Goal: Task Accomplishment & Management: Manage account settings

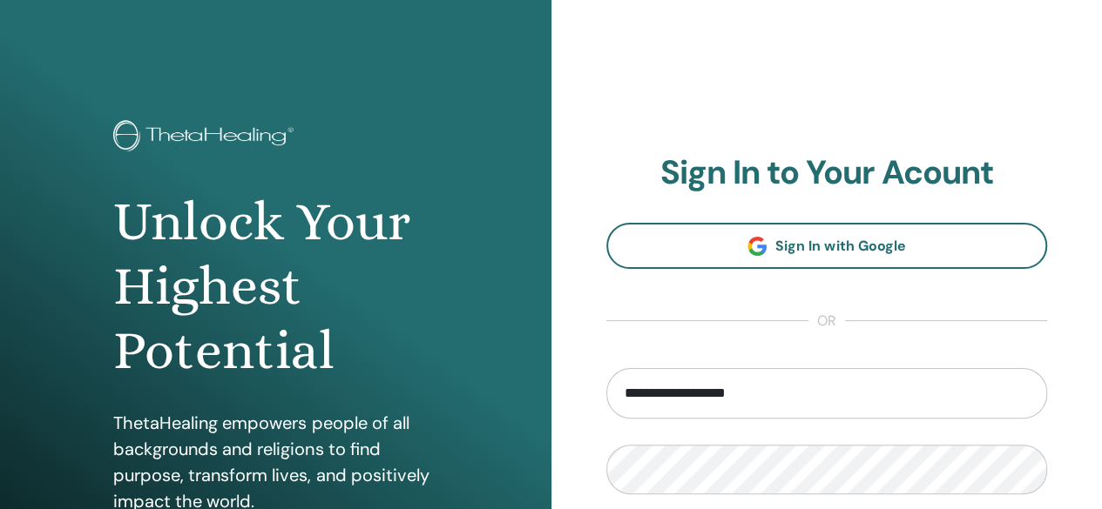
type input "**********"
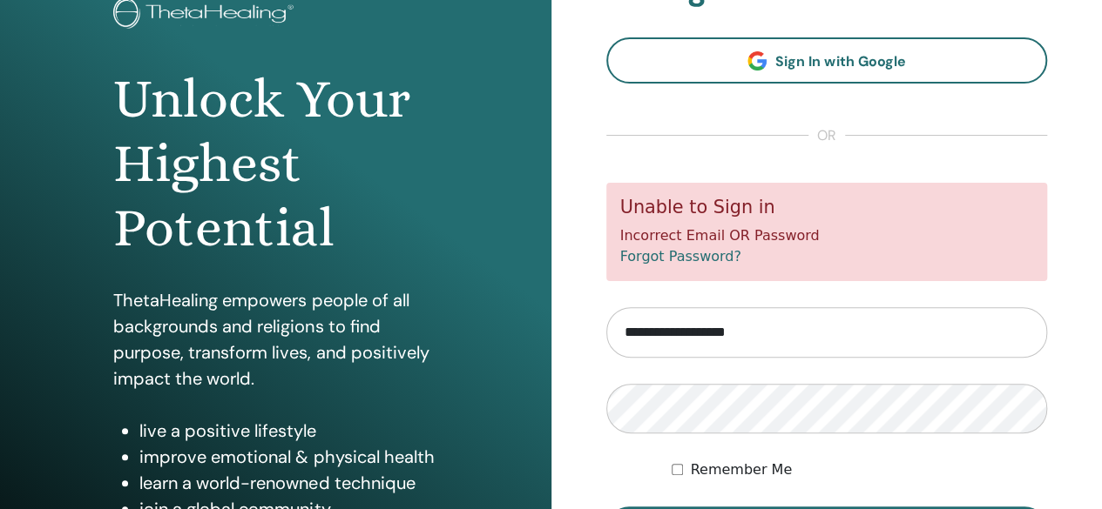
scroll to position [159, 0]
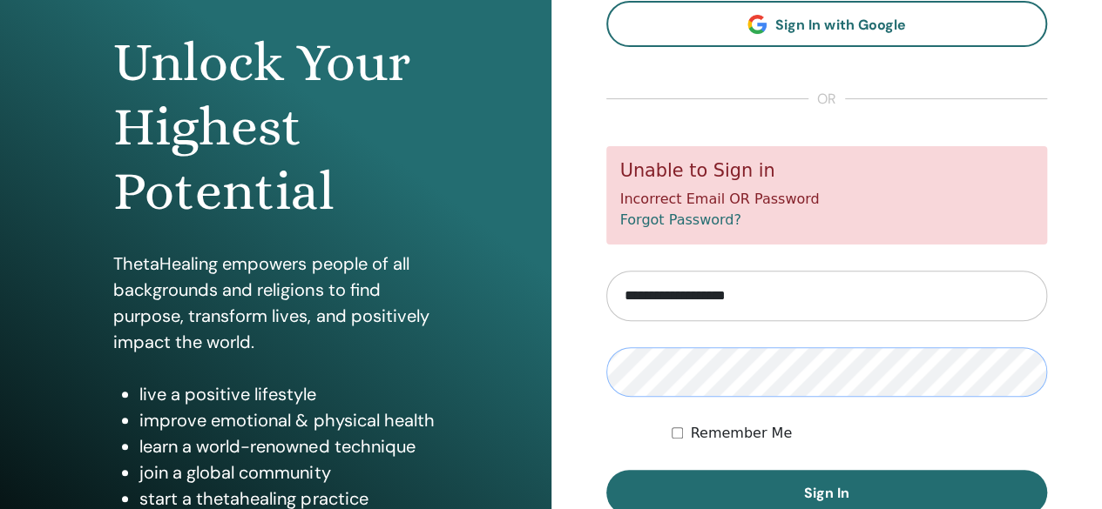
click at [606, 470] on button "Sign In" at bounding box center [826, 492] width 441 height 45
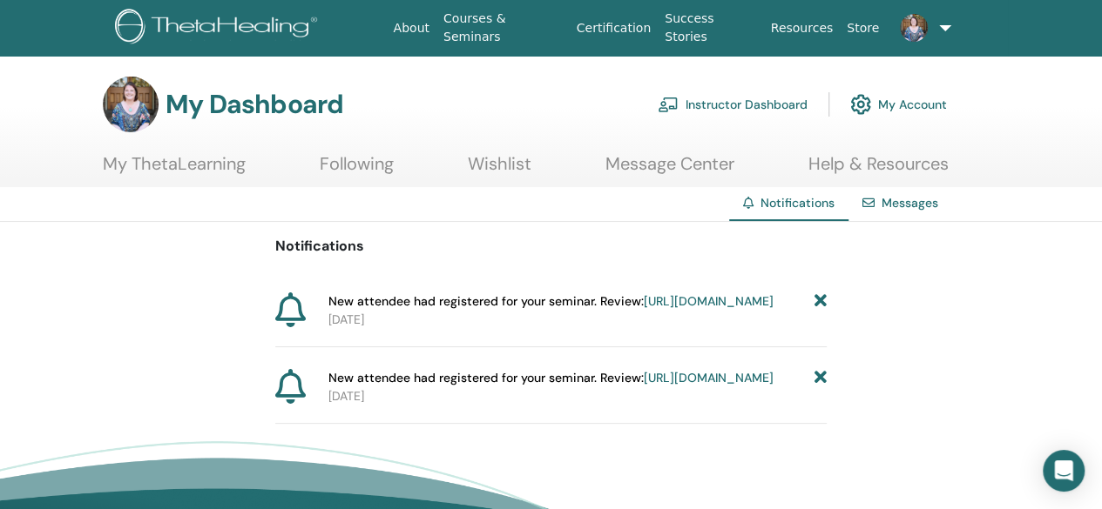
click at [766, 104] on link "Instructor Dashboard" at bounding box center [732, 104] width 150 height 38
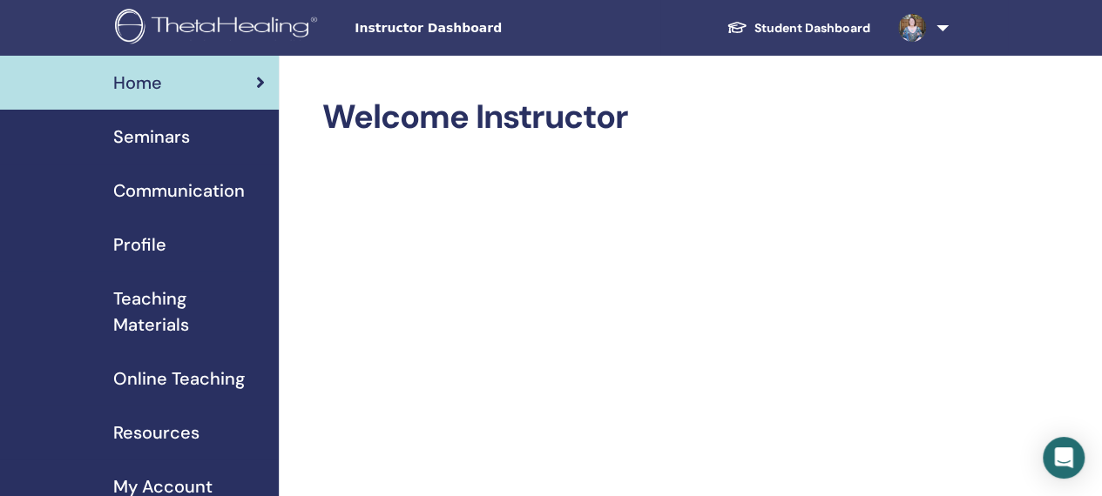
click at [144, 158] on link "Seminars" at bounding box center [139, 137] width 279 height 54
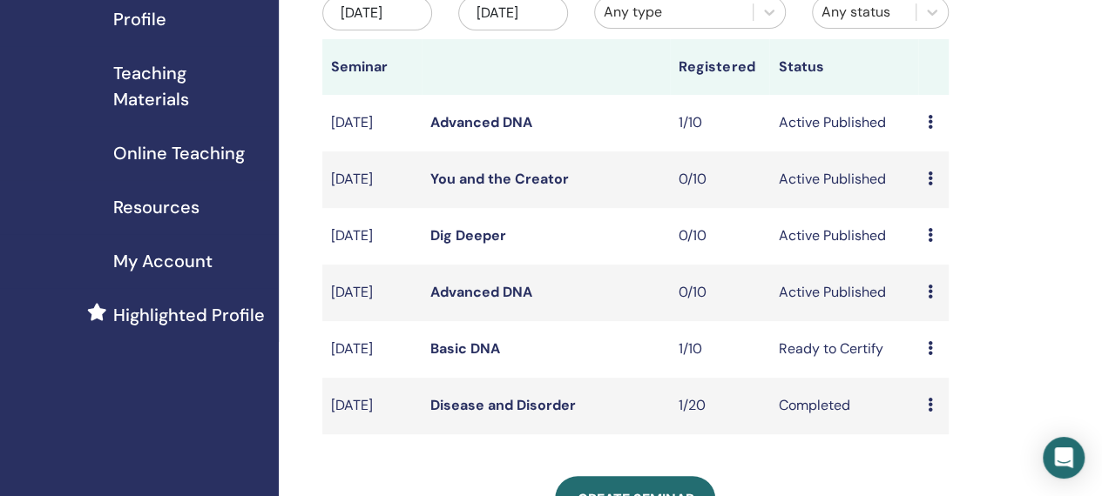
scroll to position [226, 0]
click at [933, 302] on div "Preview Edit Attendees Cancel" at bounding box center [932, 291] width 12 height 21
click at [933, 408] on p "Cancel" at bounding box center [945, 411] width 66 height 21
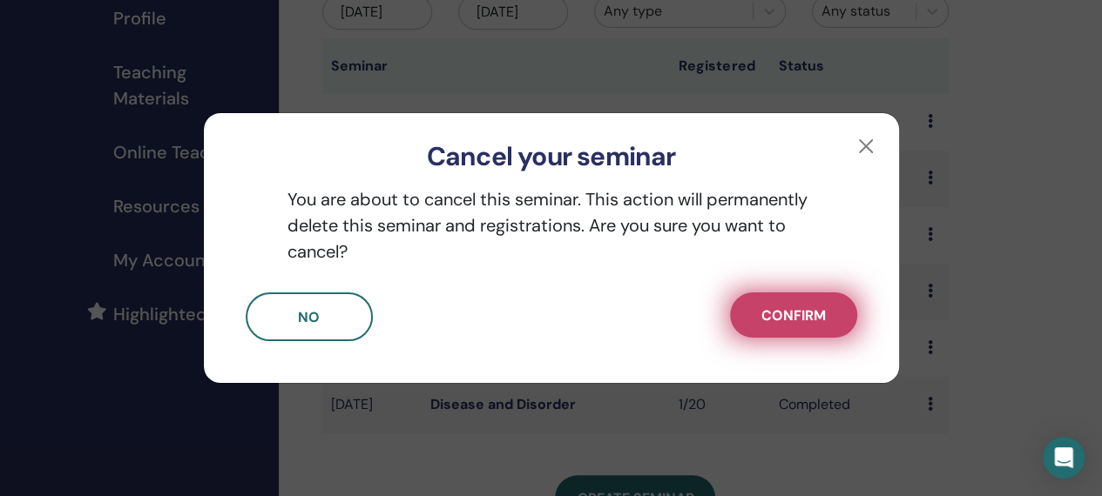
click at [814, 327] on button "Confirm" at bounding box center [793, 315] width 127 height 45
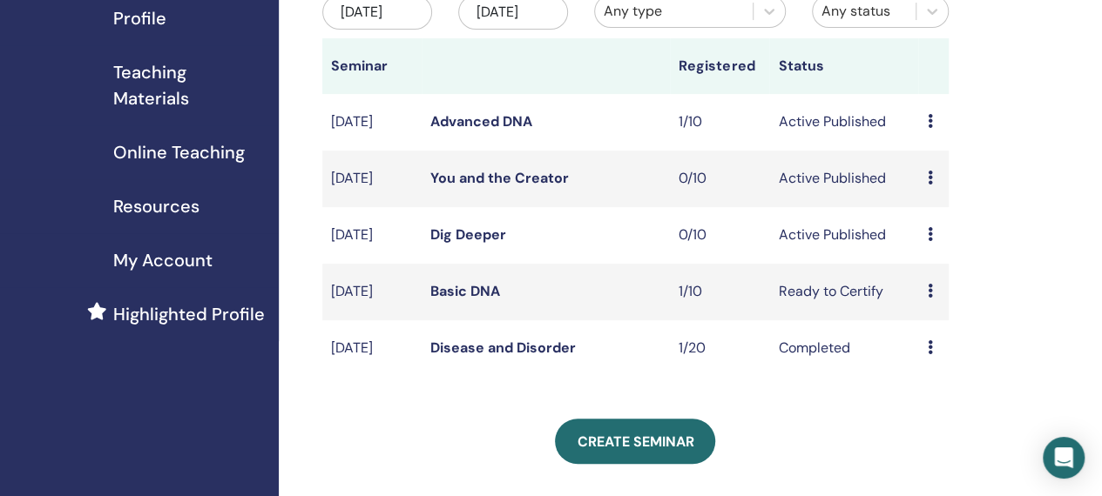
click at [933, 246] on div "Preview Edit Attendees Cancel" at bounding box center [932, 235] width 12 height 21
click at [940, 347] on p "Cancel" at bounding box center [945, 346] width 66 height 21
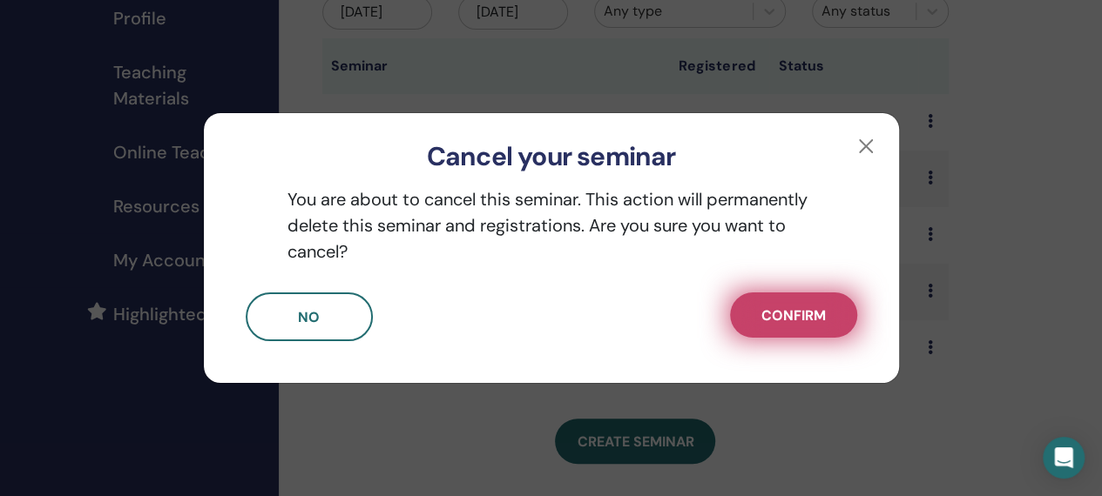
click at [791, 324] on span "Confirm" at bounding box center [793, 316] width 64 height 18
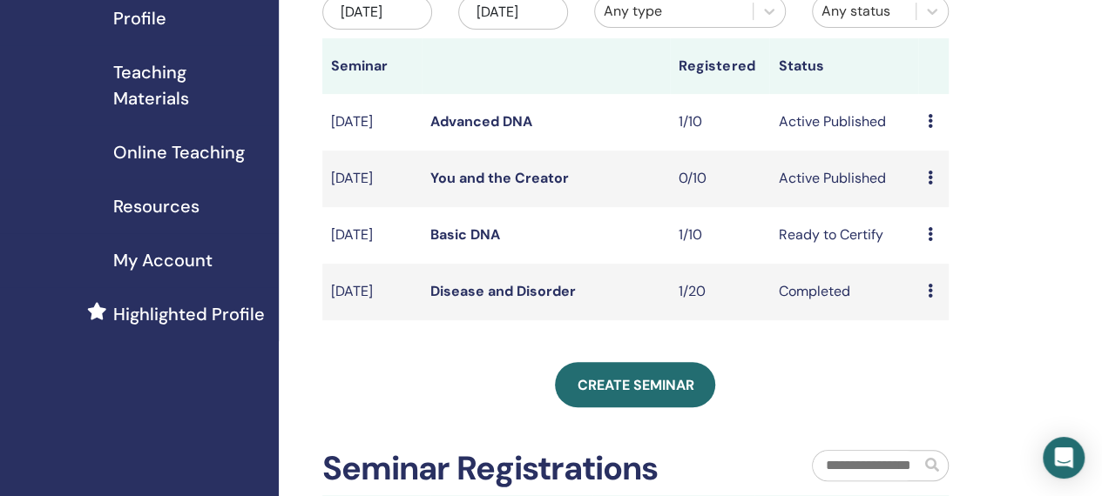
click at [932, 189] on div "Preview Edit Attendees Cancel" at bounding box center [932, 178] width 12 height 21
click at [930, 296] on p "Cancel" at bounding box center [943, 292] width 66 height 21
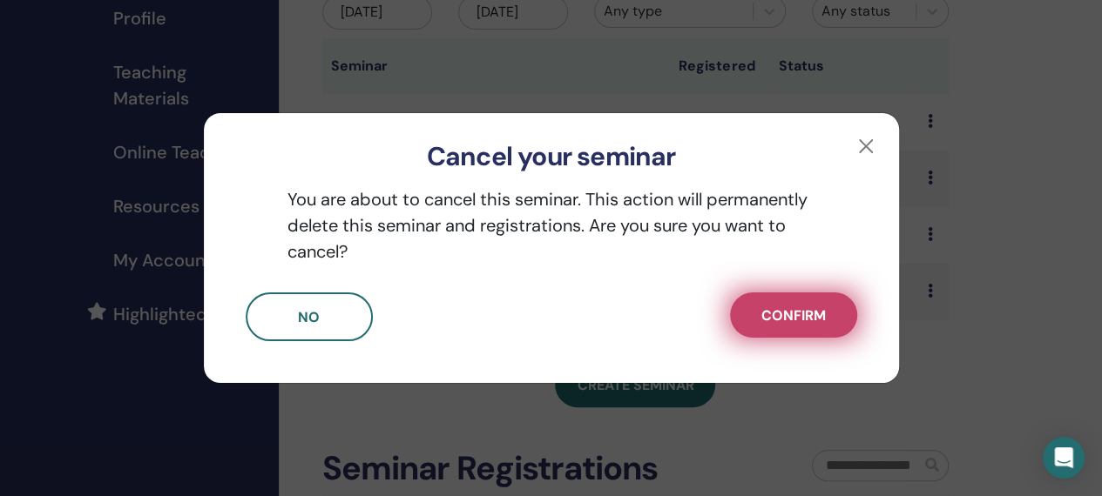
click at [798, 311] on span "Confirm" at bounding box center [793, 316] width 64 height 18
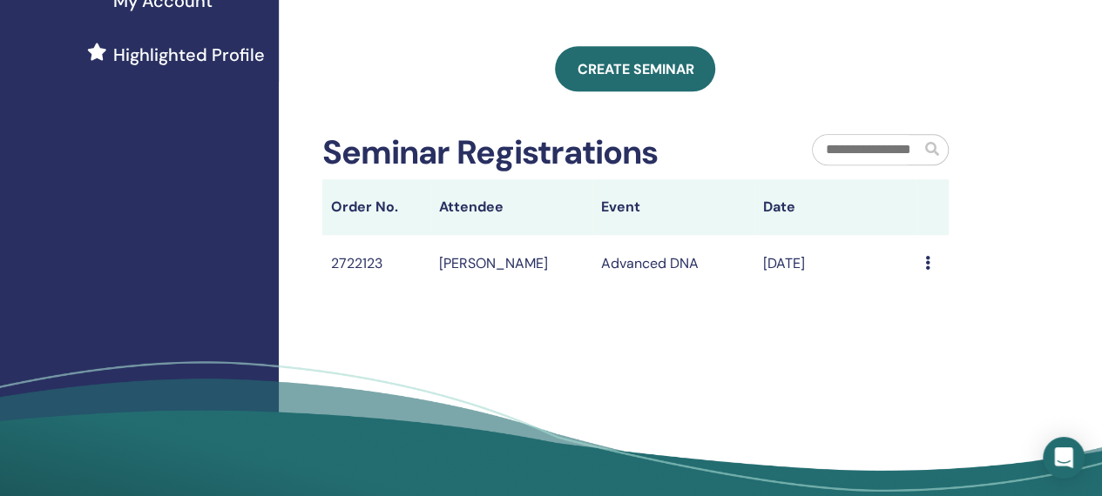
scroll to position [488, 1]
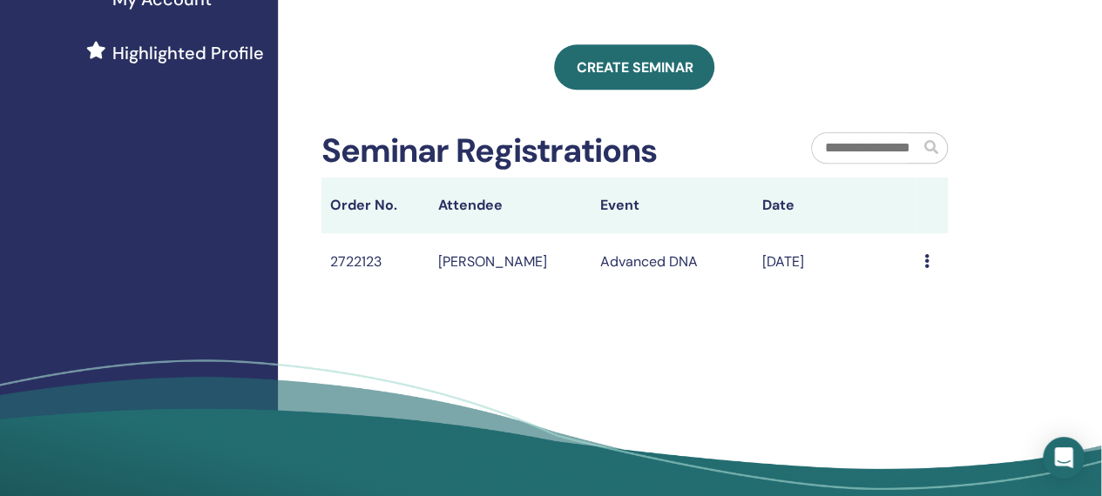
click at [930, 273] on div "Message" at bounding box center [931, 262] width 15 height 21
click at [930, 286] on li "Message" at bounding box center [895, 299] width 84 height 26
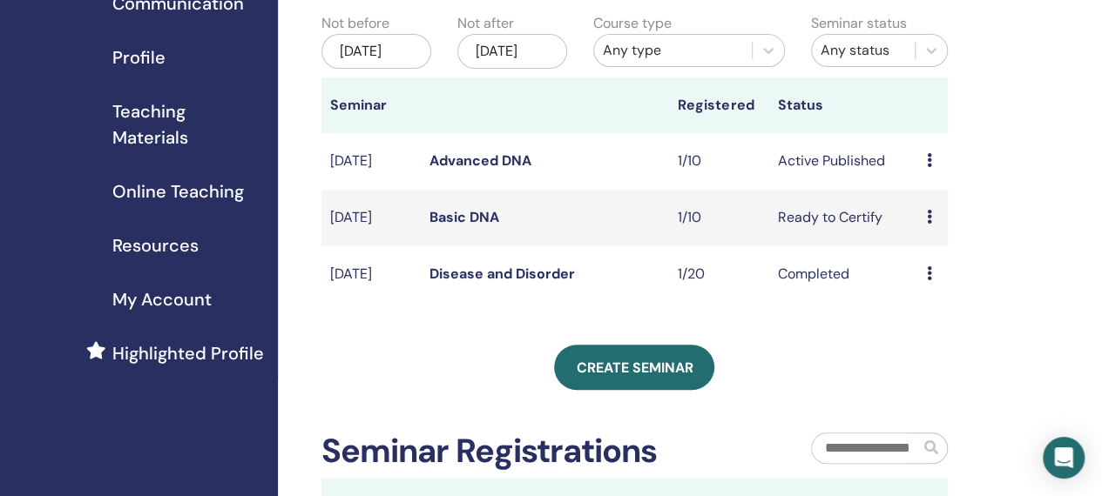
scroll to position [186, 1]
click at [462, 171] on link "Advanced DNA" at bounding box center [480, 161] width 102 height 18
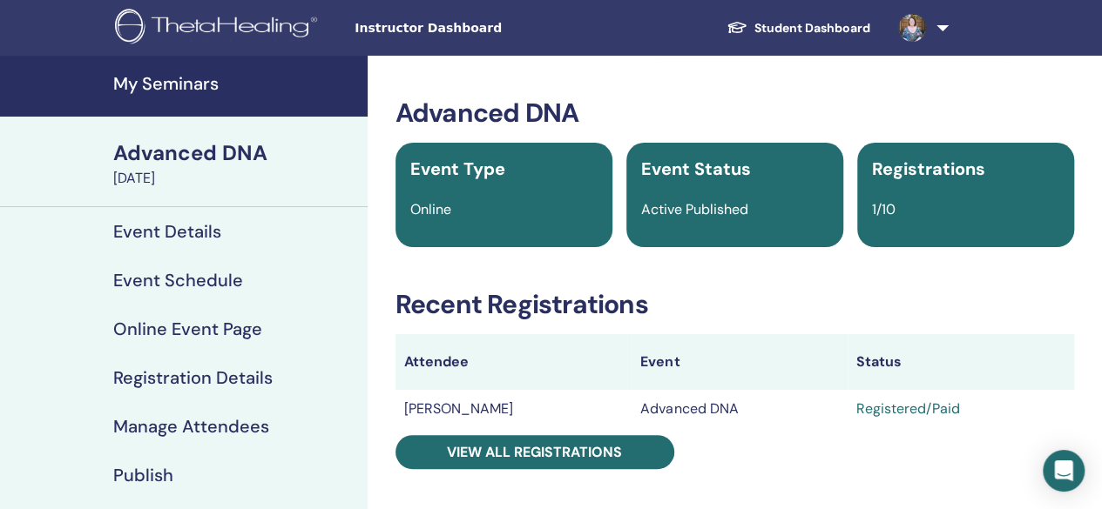
click at [164, 83] on h4 "My Seminars" at bounding box center [235, 83] width 244 height 21
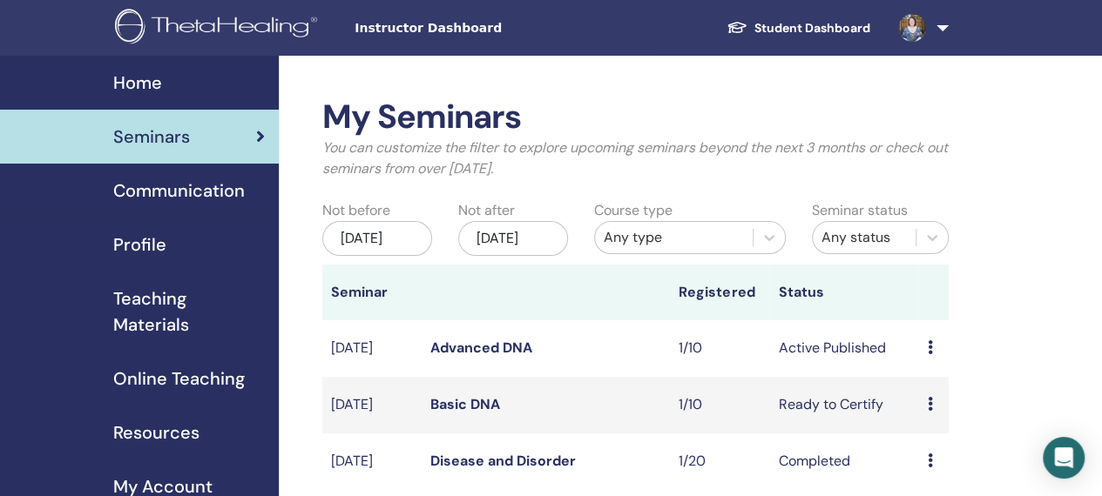
click at [932, 30] on span at bounding box center [912, 27] width 42 height 14
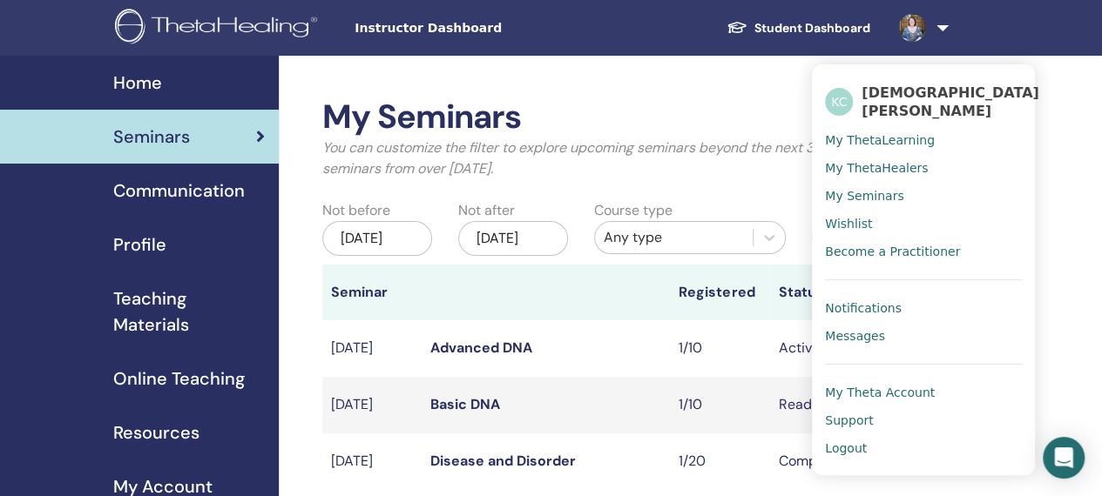
click at [838, 443] on span "Logout" at bounding box center [846, 449] width 42 height 16
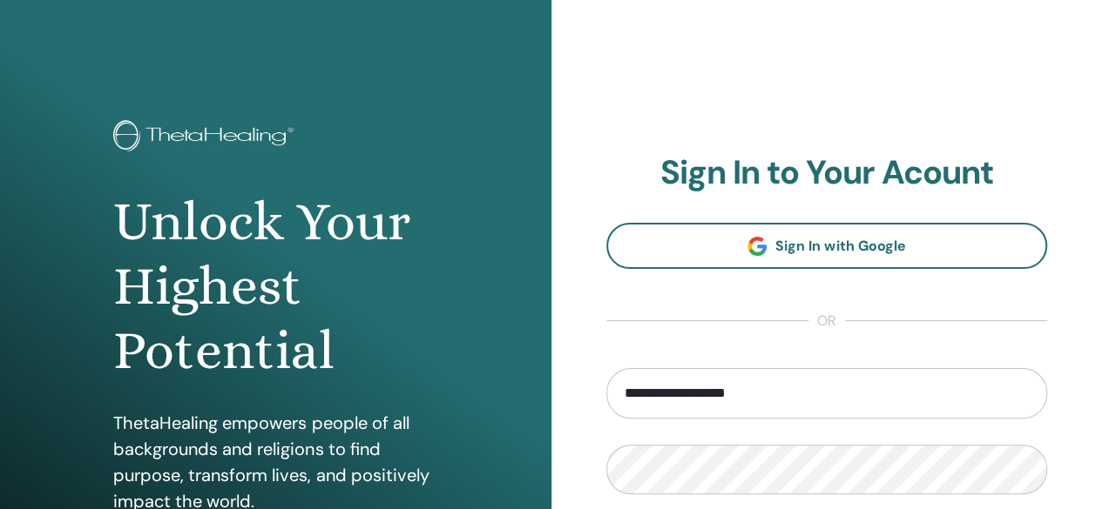
type input "**********"
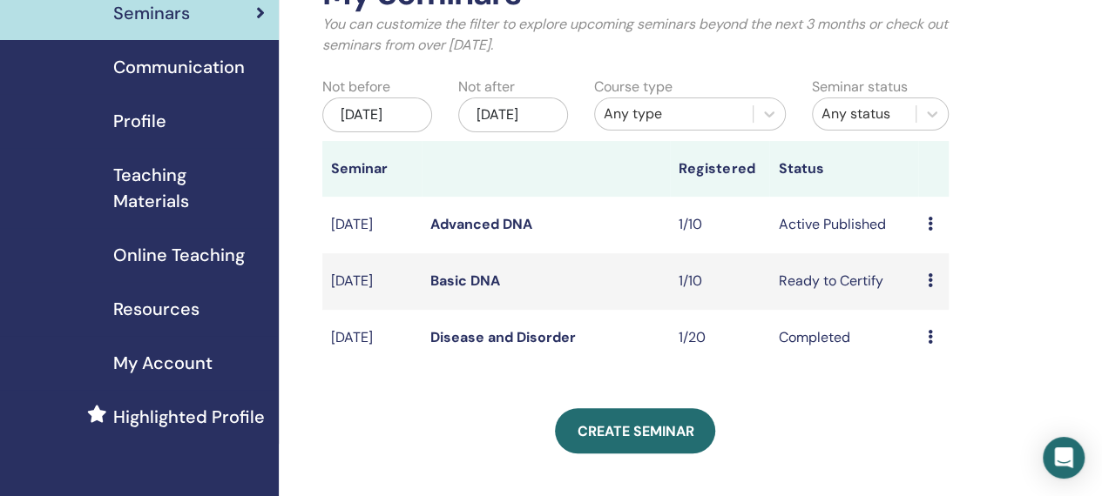
scroll to position [125, 0]
click at [165, 202] on span "Teaching Materials" at bounding box center [189, 187] width 152 height 52
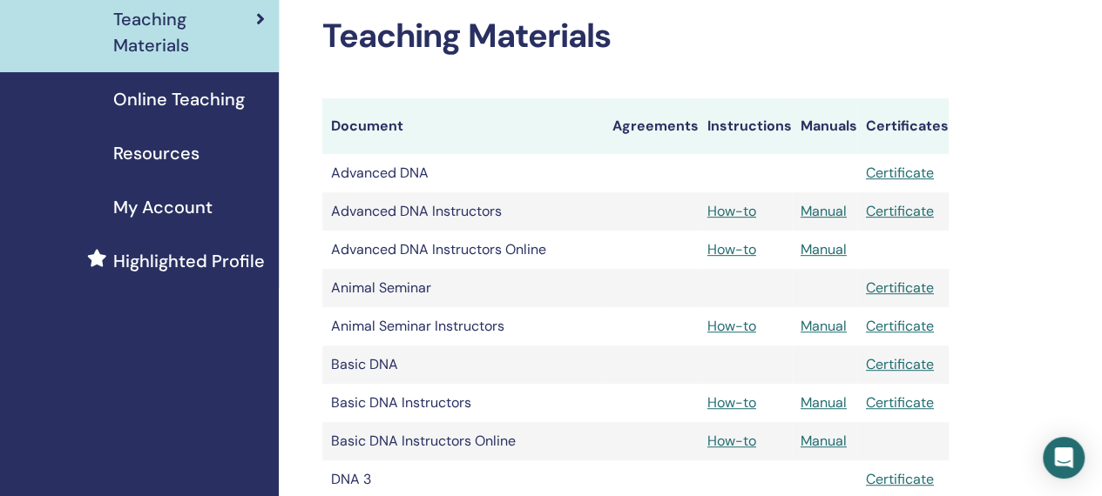
scroll to position [287, 0]
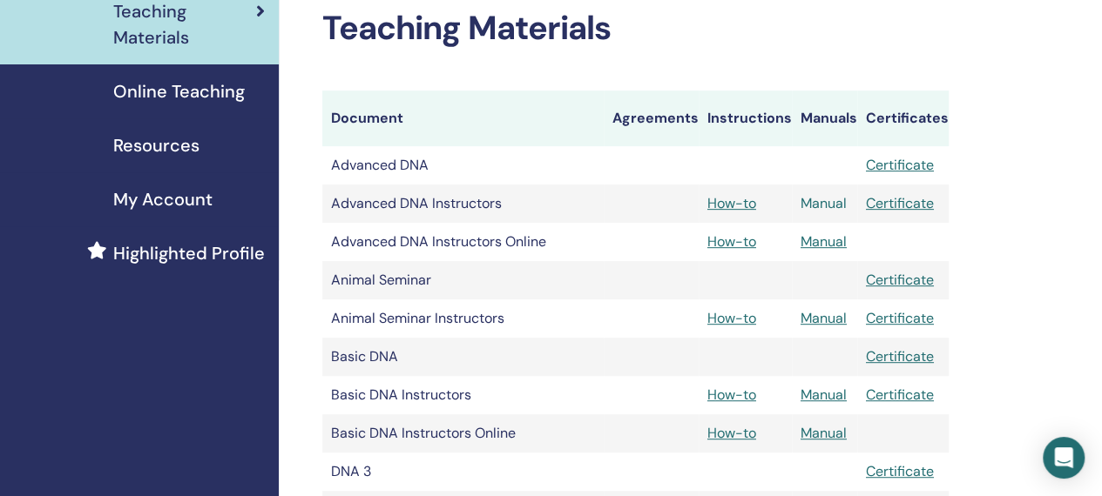
click at [817, 208] on link "Manual" at bounding box center [823, 203] width 46 height 18
